Goal: Information Seeking & Learning: Learn about a topic

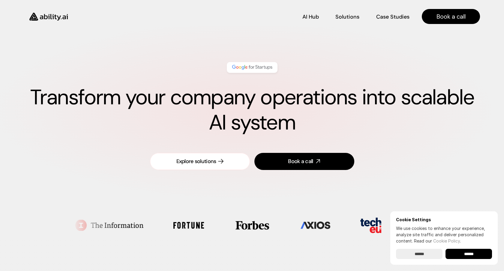
click at [204, 158] on div "Explore solutions" at bounding box center [196, 161] width 40 height 7
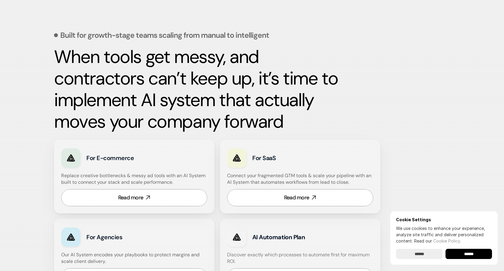
scroll to position [249, 0]
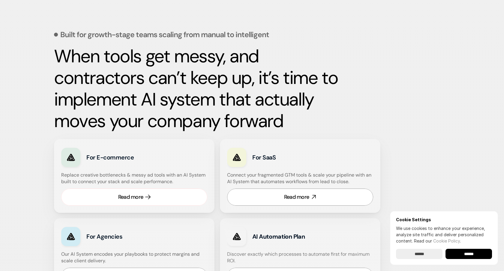
click at [179, 195] on link "Read more" at bounding box center [134, 197] width 146 height 17
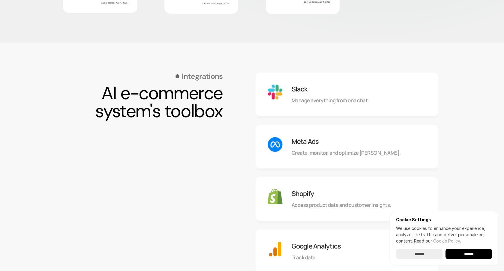
scroll to position [495, 0]
click at [291, 141] on div "Meta Ads Create, monitor, and optimize [PERSON_NAME]." at bounding box center [346, 146] width 182 height 43
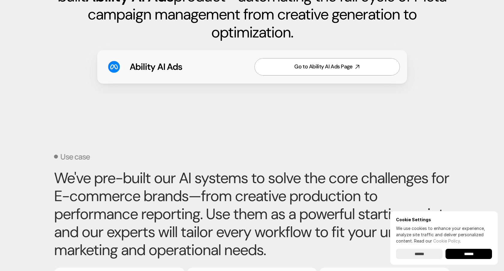
scroll to position [956, 0]
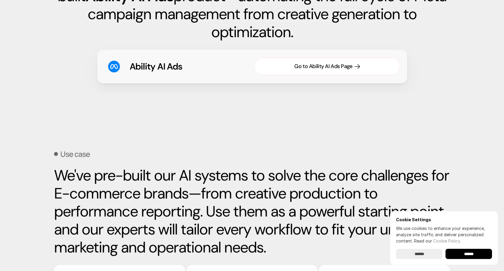
click at [323, 67] on div "Go to Ability AI Ads Page" at bounding box center [323, 66] width 58 height 7
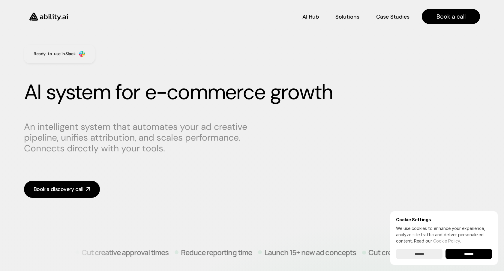
scroll to position [5, 0]
click at [350, 18] on p "Solutions" at bounding box center [346, 16] width 23 height 7
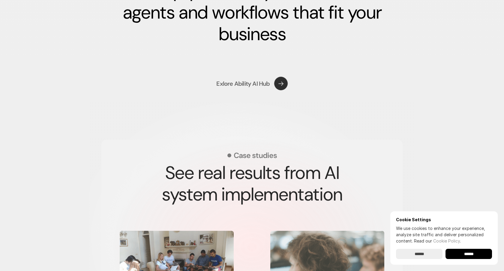
scroll to position [927, 0]
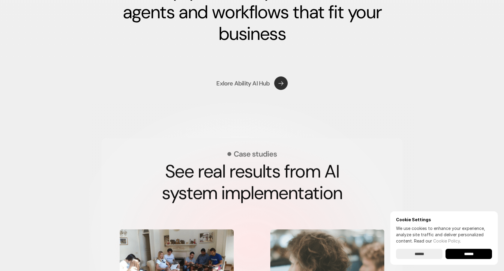
click at [254, 81] on p "Exlore Ability AI Hub" at bounding box center [242, 83] width 53 height 8
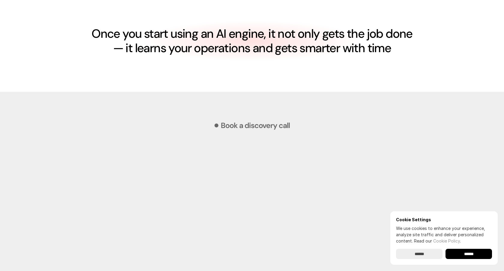
scroll to position [1879, 0]
